Goal: Browse casually

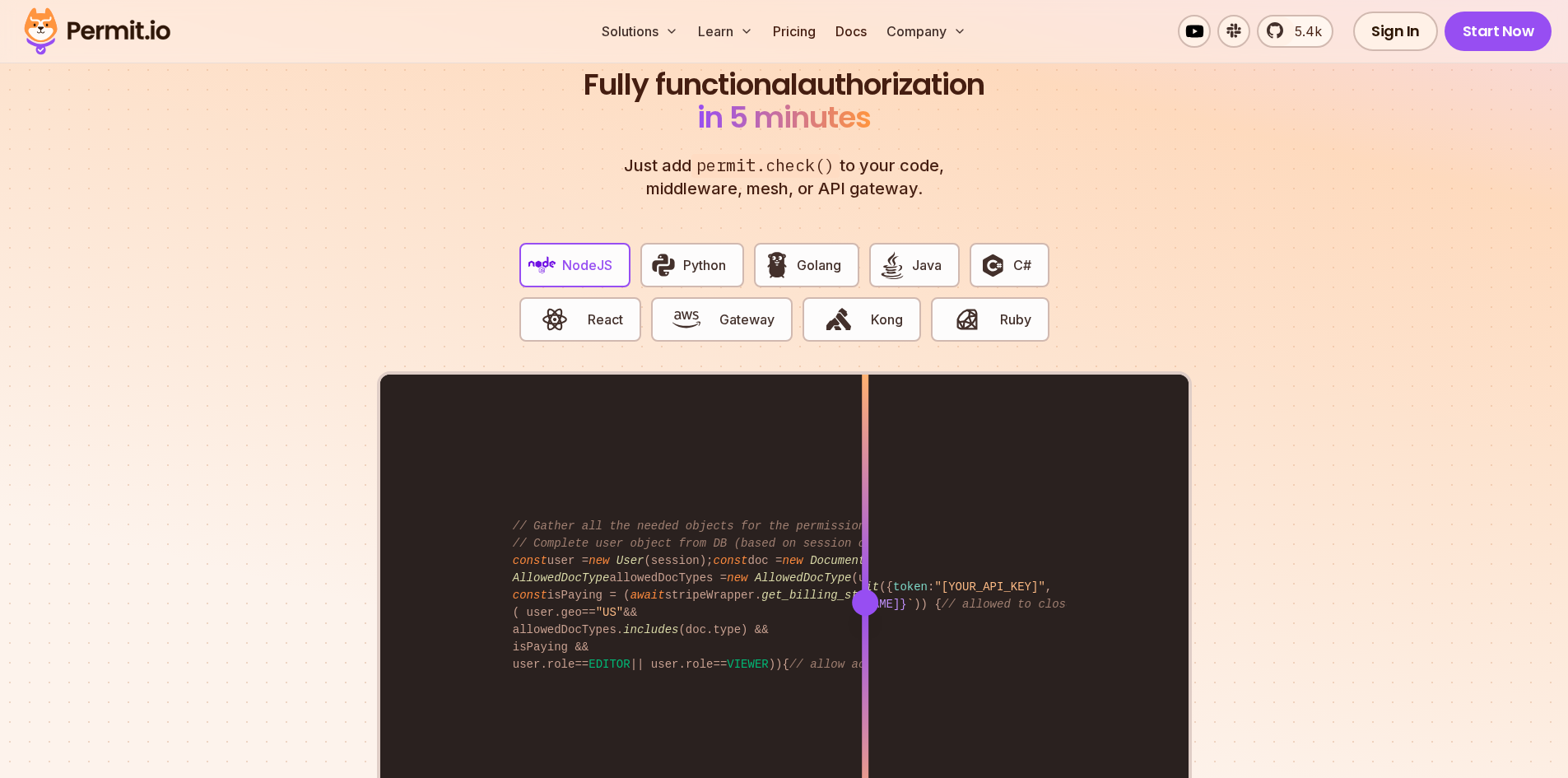
scroll to position [3210, 0]
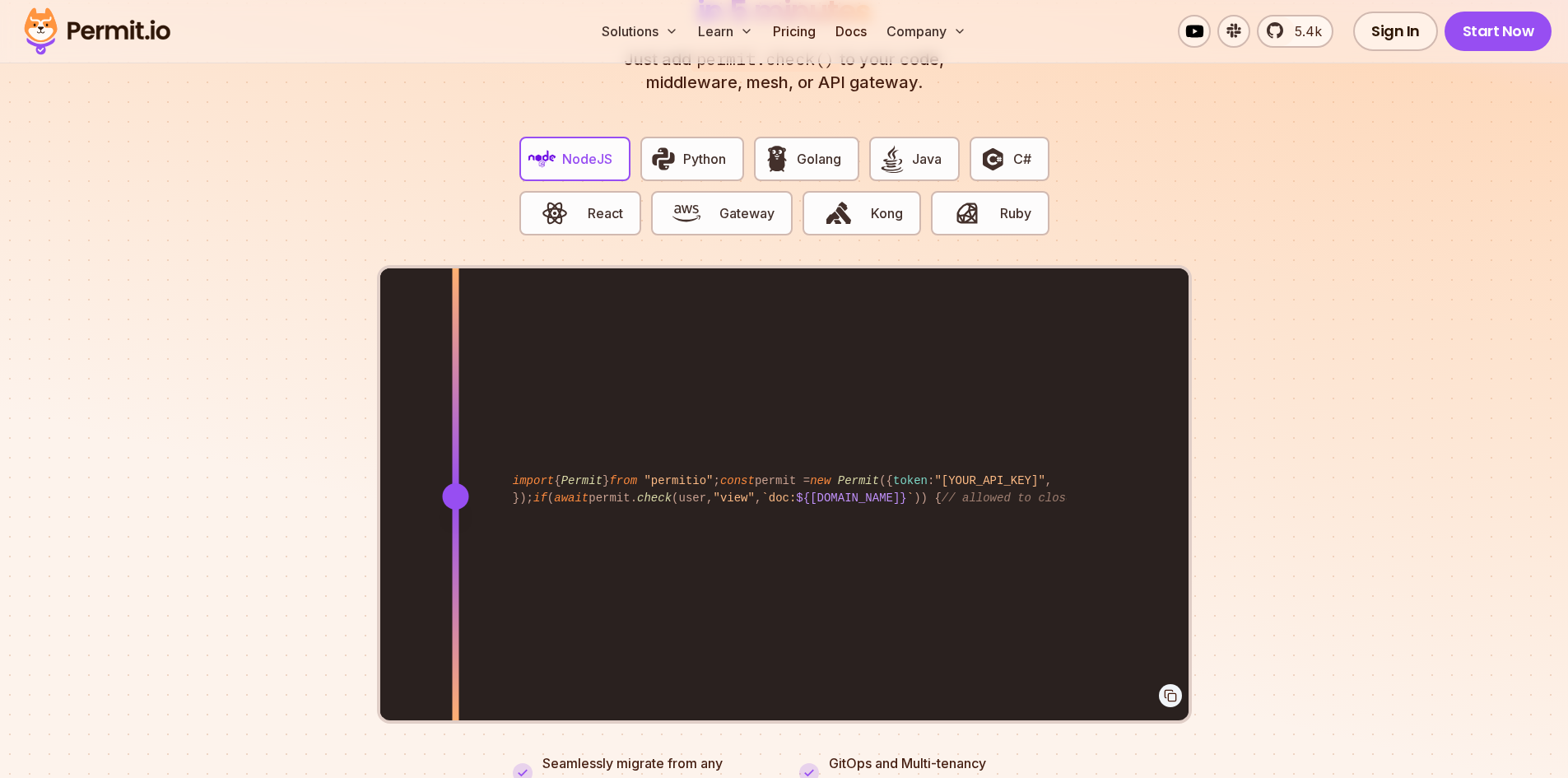
drag, startPoint x: 866, startPoint y: 471, endPoint x: 455, endPoint y: 452, distance: 411.4
click at [455, 452] on div at bounding box center [454, 495] width 6 height 454
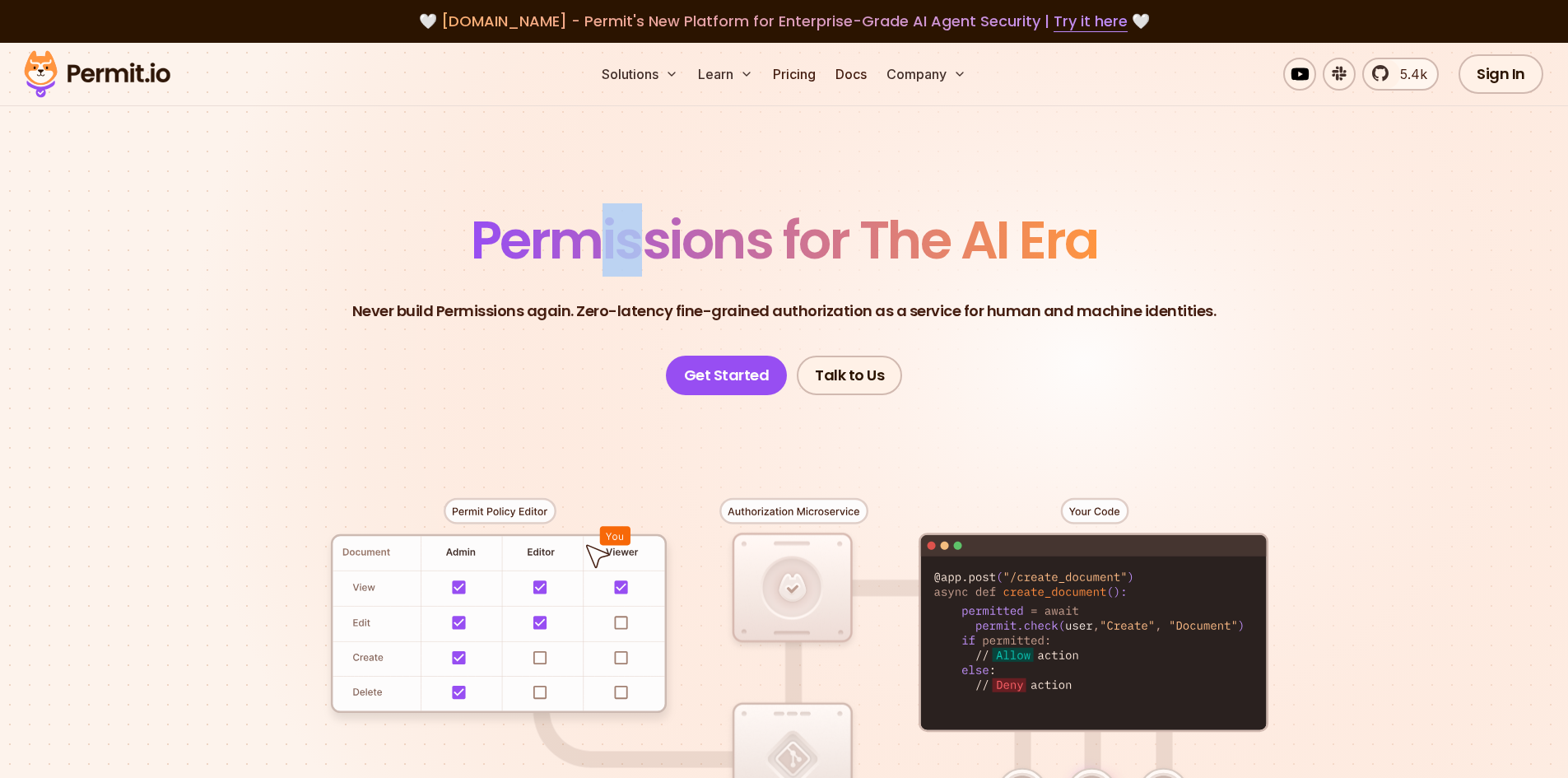
drag, startPoint x: 606, startPoint y: 232, endPoint x: 639, endPoint y: 242, distance: 34.5
click at [639, 242] on span "Permissions for The AI Era" at bounding box center [784, 240] width 627 height 73
copy span "is"
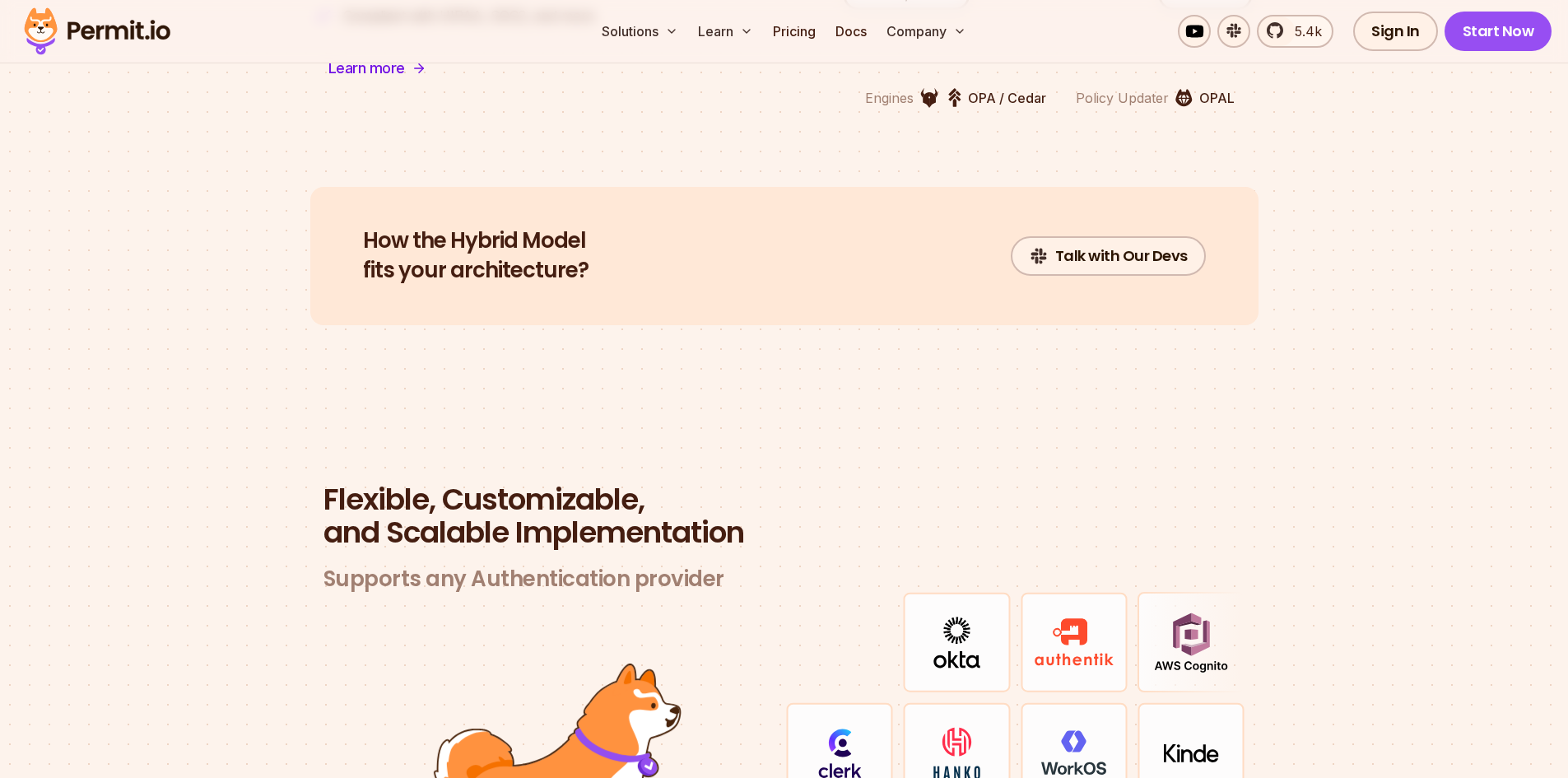
scroll to position [4856, 0]
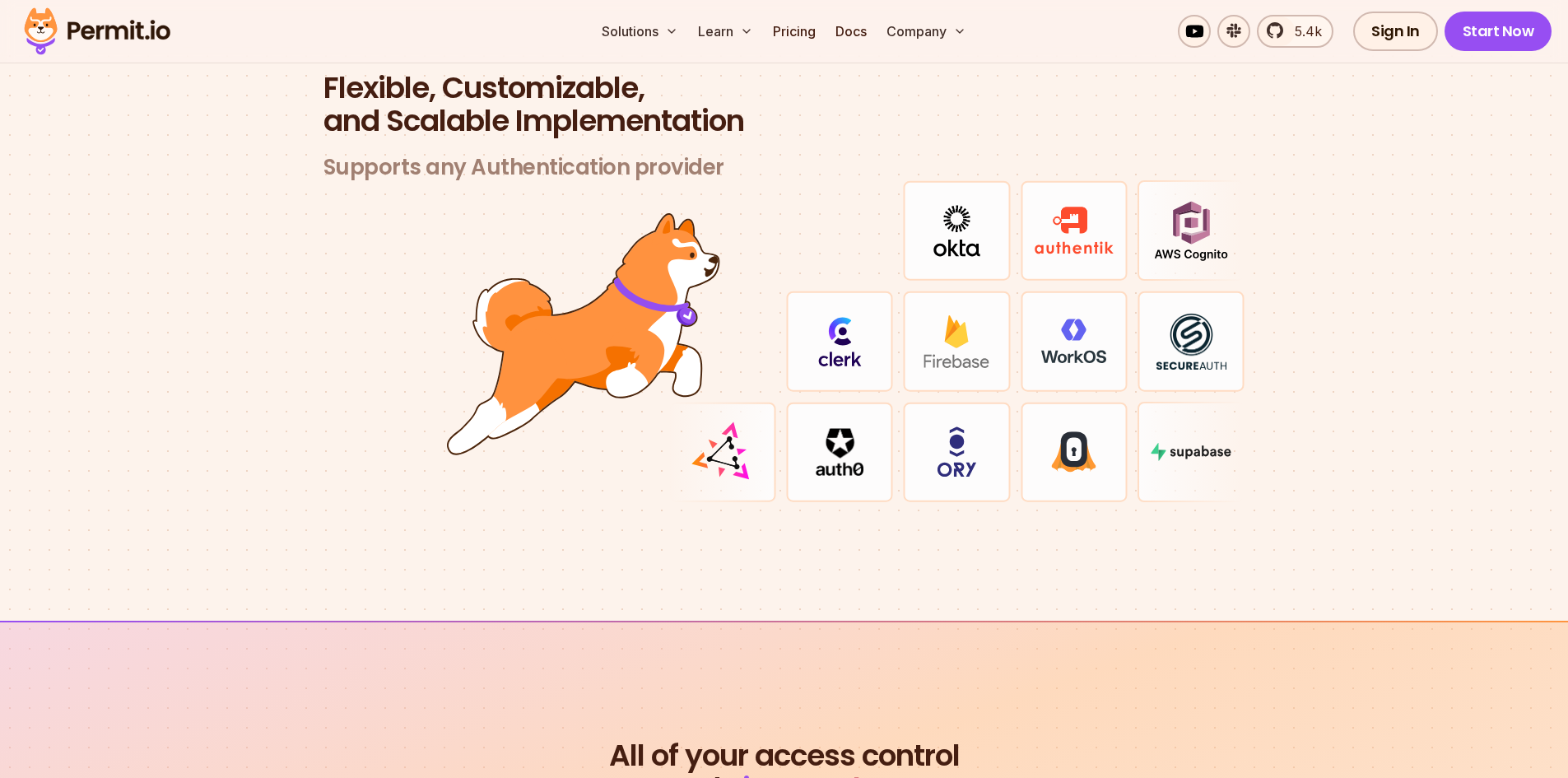
click at [656, 282] on img at bounding box center [583, 334] width 273 height 242
